Goal: Task Accomplishment & Management: Manage account settings

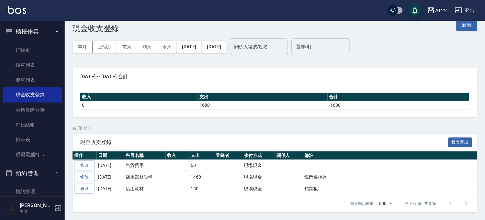
scroll to position [144, 0]
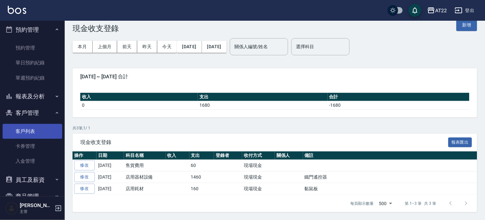
drag, startPoint x: 23, startPoint y: 127, endPoint x: 27, endPoint y: 124, distance: 4.4
click at [23, 127] on link "客戶列表" at bounding box center [33, 131] width 60 height 15
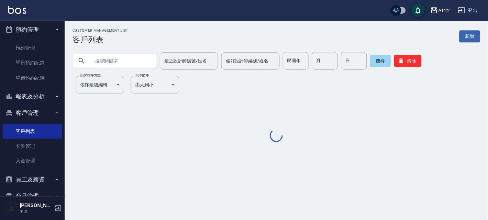
click at [103, 63] on input "text" at bounding box center [121, 60] width 61 height 17
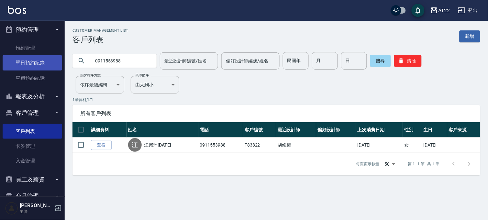
drag, startPoint x: 136, startPoint y: 56, endPoint x: 47, endPoint y: 57, distance: 89.0
click at [47, 57] on div "AT22 登出 櫃檯作業 打帳單 帳單列表 掛單列表 現金收支登錄 材料自購登錄 每日結帳 排班表 現場電腦打卡 預約管理 預約管理 單日預約紀錄 單週預約紀…" at bounding box center [244, 110] width 488 height 220
type input "0976856280"
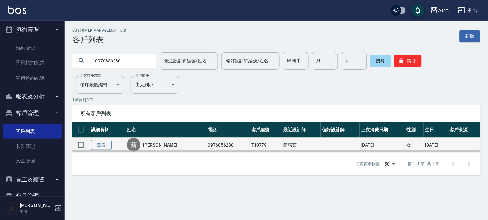
click at [110, 141] on link "查看" at bounding box center [101, 145] width 21 height 10
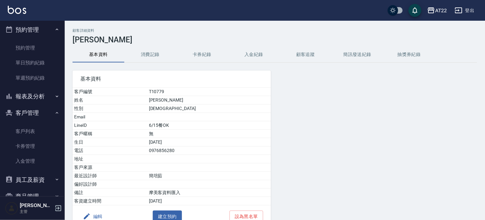
click at [160, 53] on button "消費記錄" at bounding box center [150, 55] width 52 height 16
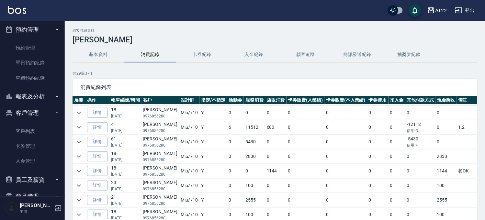
scroll to position [72, 0]
click at [80, 129] on icon "expand row" at bounding box center [79, 127] width 8 height 8
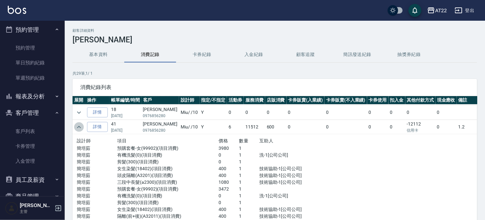
click at [78, 128] on icon "expand row" at bounding box center [79, 127] width 8 height 8
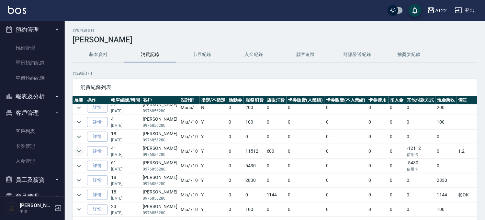
scroll to position [0, 0]
